Goal: Browse casually: Explore the website without a specific task or goal

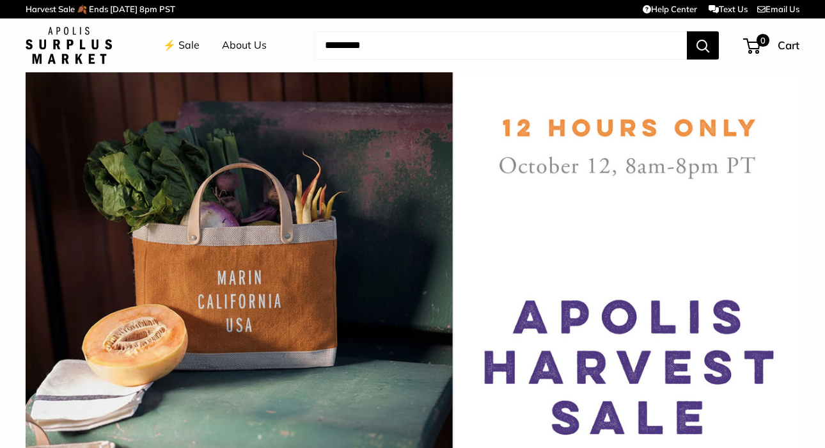
click at [186, 44] on link "⚡️ Sale" at bounding box center [181, 45] width 36 height 19
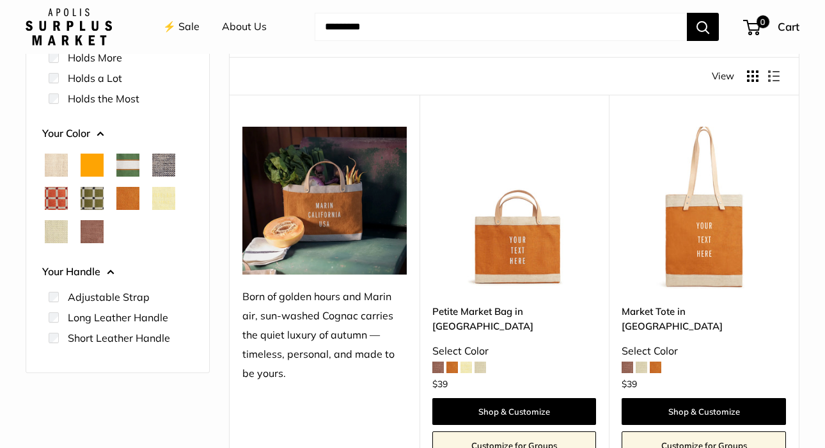
scroll to position [152, 0]
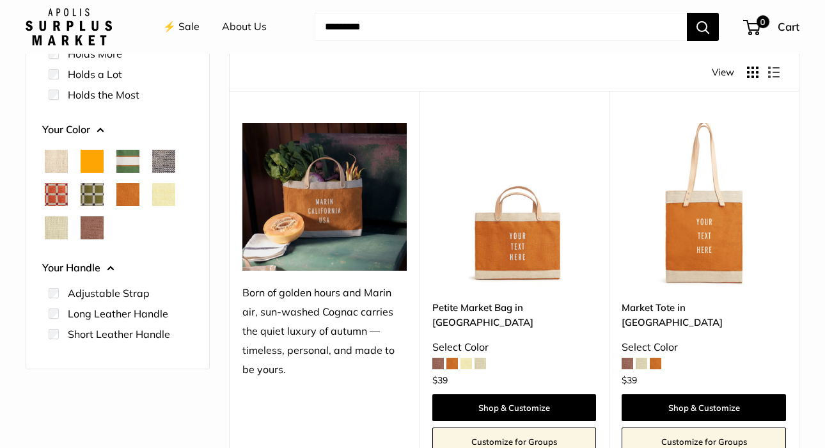
click at [129, 163] on span "Court Green" at bounding box center [127, 161] width 23 height 23
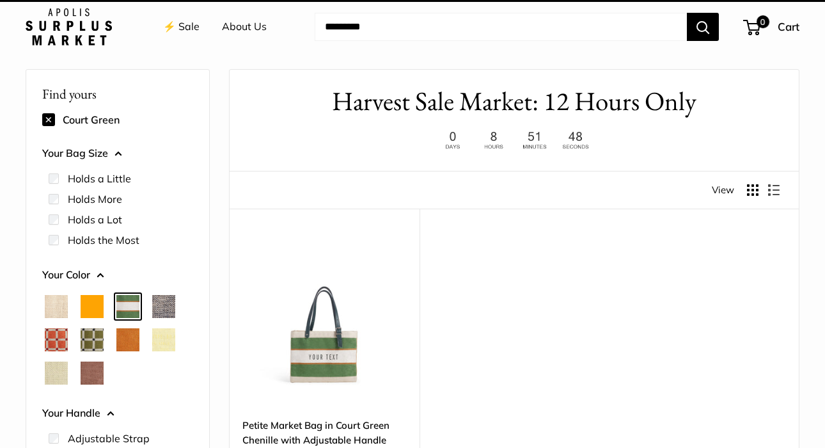
scroll to position [34, 0]
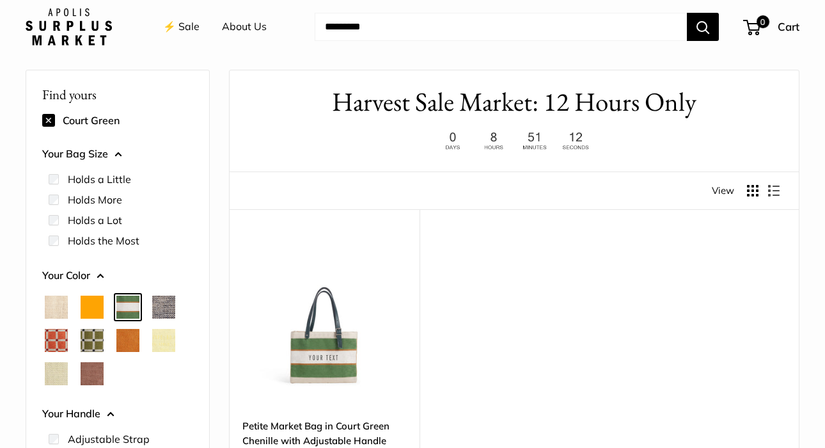
click at [164, 306] on span "Chambray" at bounding box center [163, 306] width 23 height 23
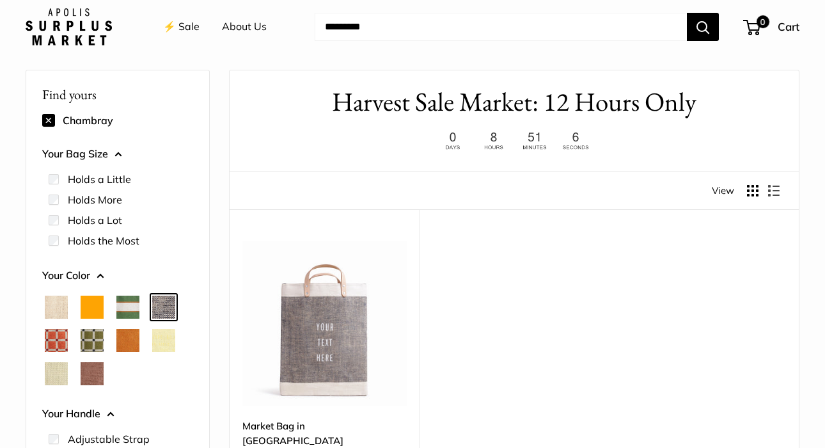
click at [54, 338] on span "Chenille Window Brick" at bounding box center [56, 340] width 23 height 23
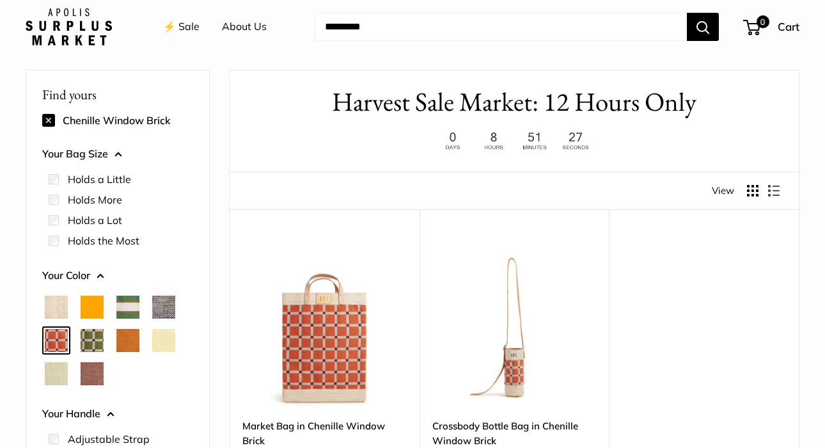
click at [128, 340] on span "Cognac" at bounding box center [127, 340] width 23 height 23
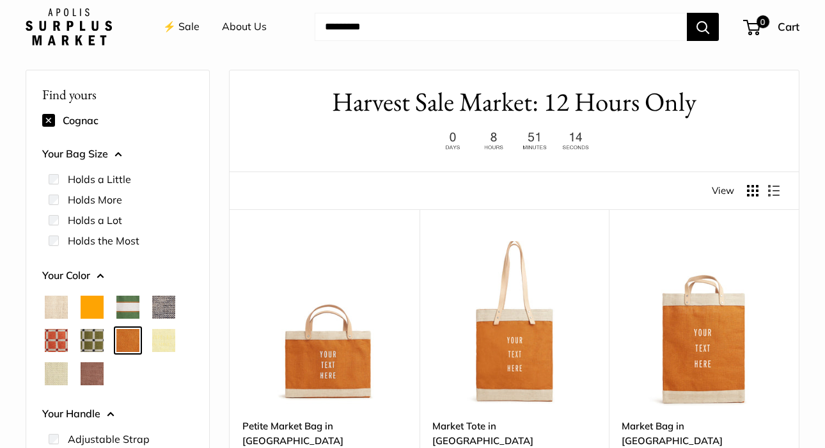
click at [91, 378] on span "Mustang" at bounding box center [92, 373] width 23 height 23
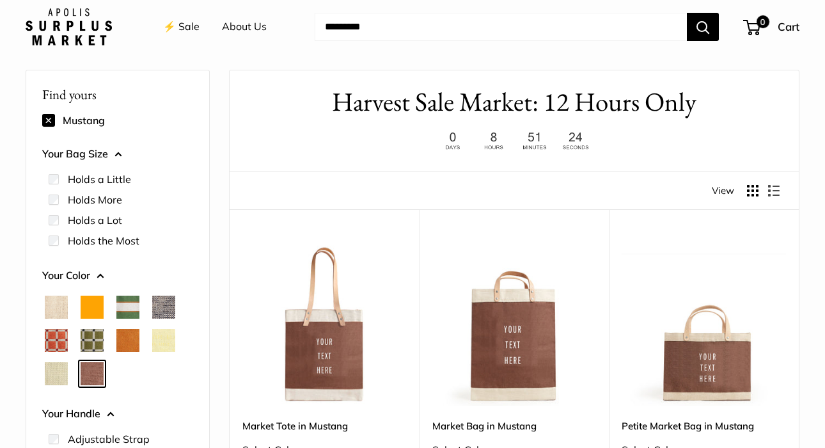
click at [128, 314] on span "Court Green" at bounding box center [127, 306] width 23 height 23
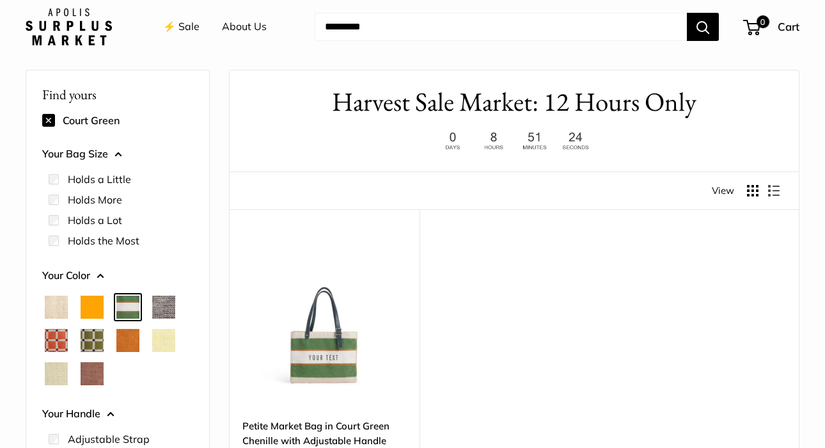
click at [88, 343] on span "Chenille Window Sage" at bounding box center [92, 340] width 23 height 23
